Goal: Information Seeking & Learning: Understand process/instructions

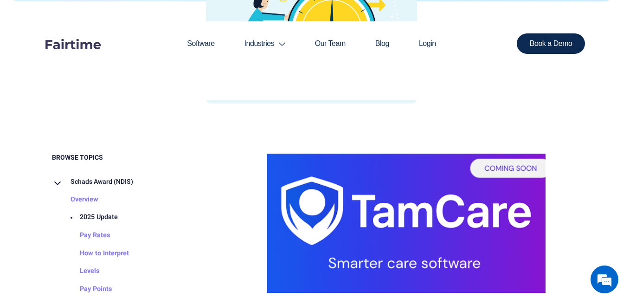
scroll to position [447, 0]
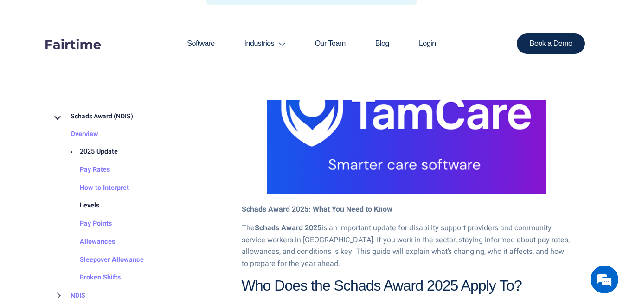
click at [97, 204] on link "Levels" at bounding box center [80, 206] width 38 height 18
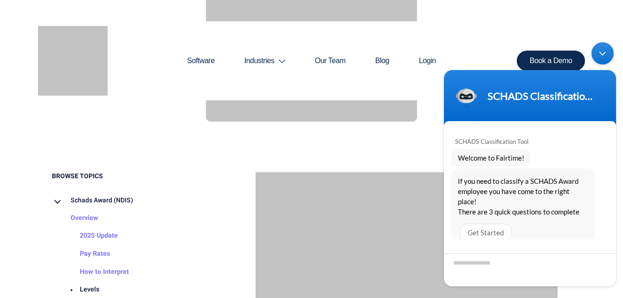
scroll to position [3, 0]
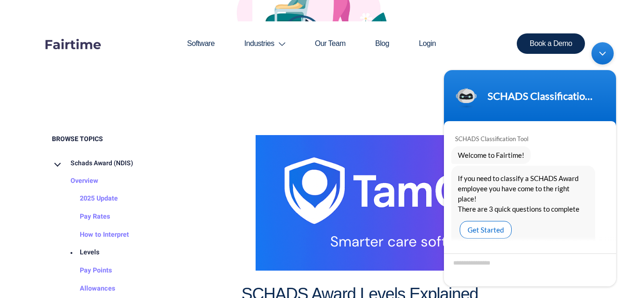
click at [496, 222] on div "Get Started" at bounding box center [486, 230] width 52 height 18
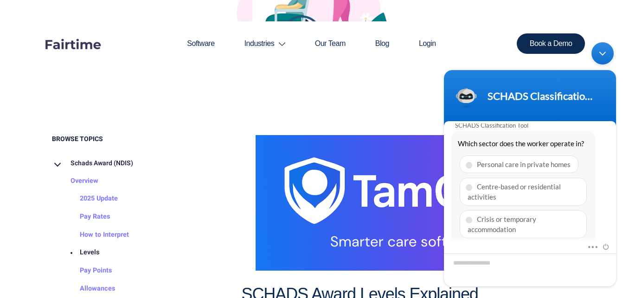
scroll to position [121, 0]
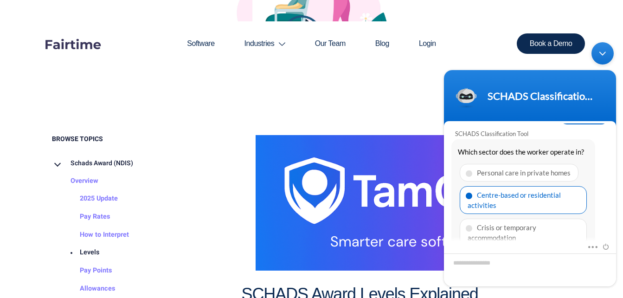
click at [497, 192] on div "Centre-based or residential activities" at bounding box center [523, 200] width 127 height 28
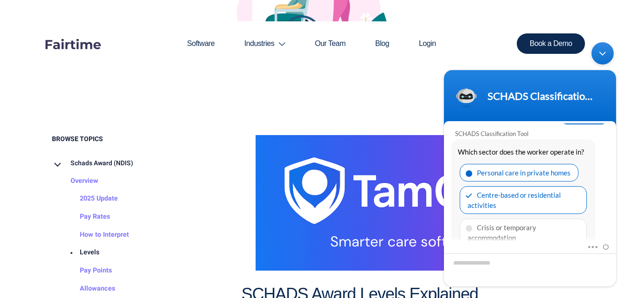
click at [474, 164] on div "Personal care in private homes" at bounding box center [519, 173] width 119 height 18
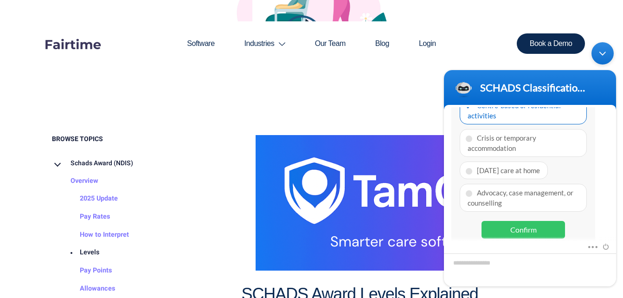
click at [517, 221] on div "Confirm" at bounding box center [524, 230] width 84 height 18
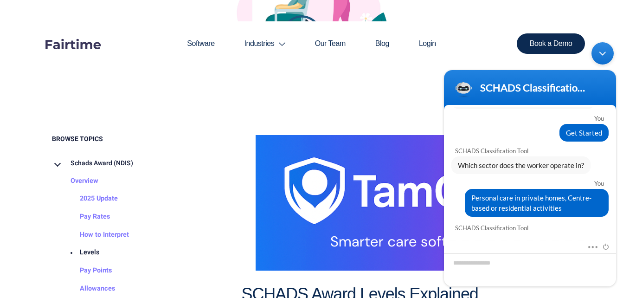
scroll to position [176, 0]
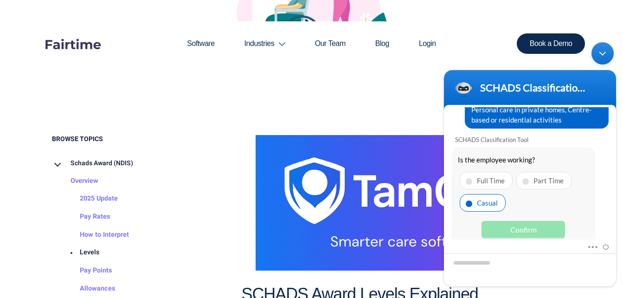
click at [489, 194] on div "Casual" at bounding box center [483, 203] width 46 height 18
click at [511, 221] on div "Confirm" at bounding box center [524, 230] width 84 height 18
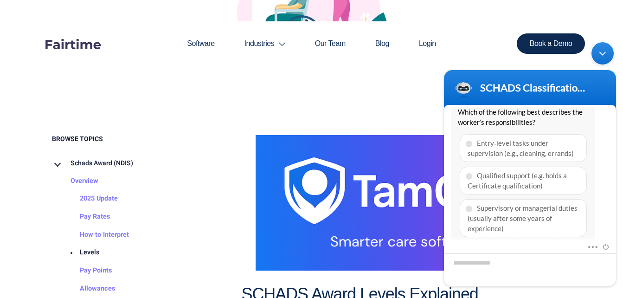
scroll to position [318, 0]
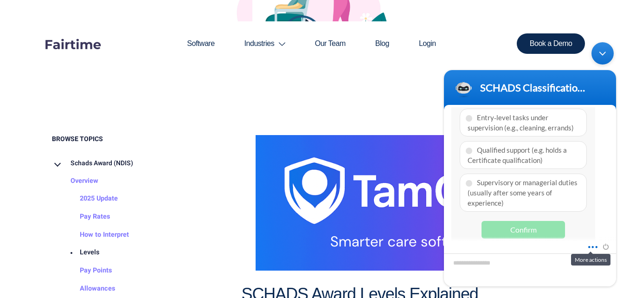
click at [594, 247] on span at bounding box center [590, 245] width 7 height 8
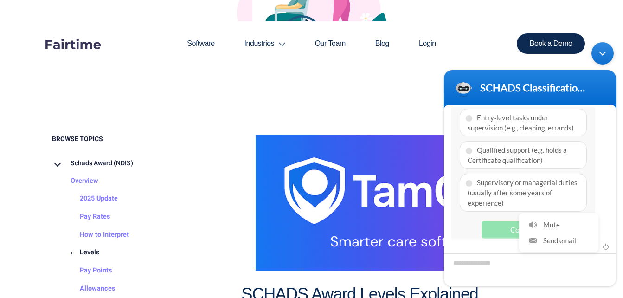
click at [499, 250] on div "Mute Send email" at bounding box center [530, 247] width 172 height 12
click at [600, 60] on div "Minimize live chat window" at bounding box center [603, 53] width 22 height 22
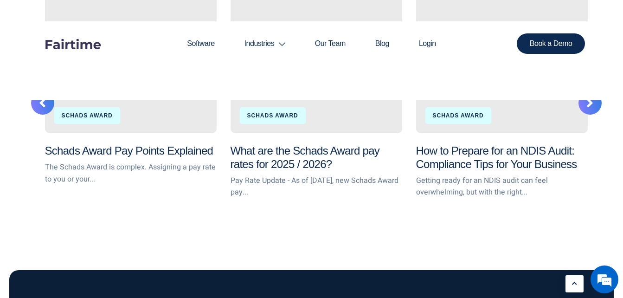
scroll to position [1893, 0]
